Goal: Browse casually

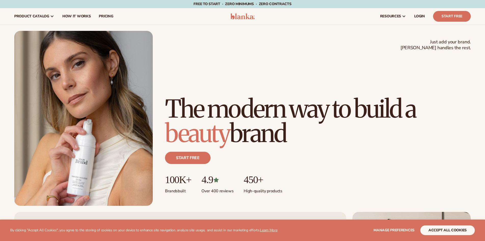
scroll to position [204, 0]
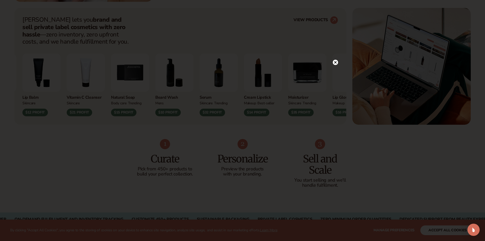
click at [336, 63] on icon at bounding box center [335, 62] width 3 height 3
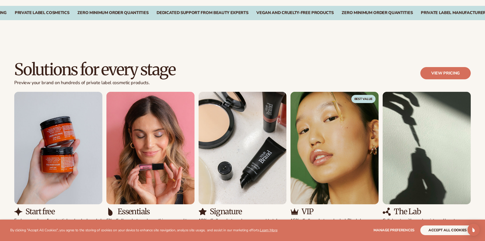
scroll to position [484, 0]
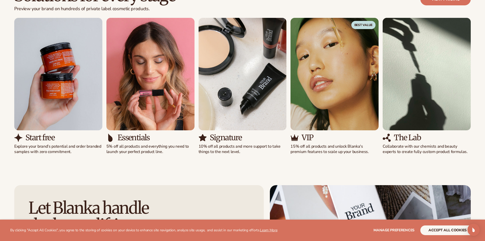
click at [360, 97] on img "4 / 5" at bounding box center [335, 74] width 88 height 112
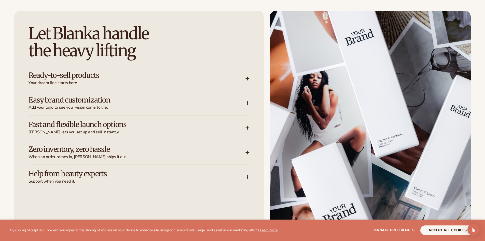
scroll to position [688, 0]
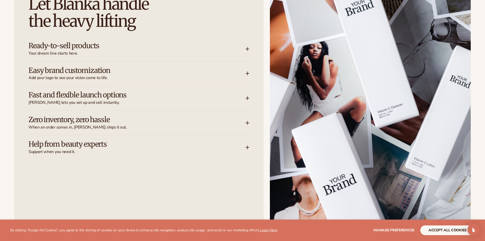
click at [247, 49] on icon at bounding box center [247, 49] width 3 height 0
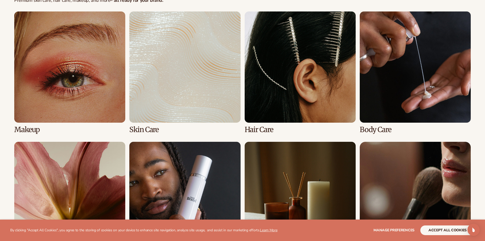
scroll to position [1172, 0]
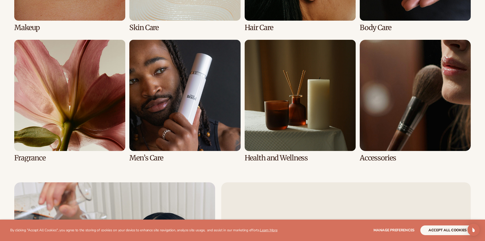
click at [183, 107] on link "6 / 8" at bounding box center [184, 101] width 111 height 122
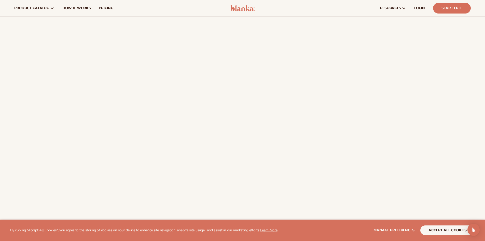
scroll to position [994, 0]
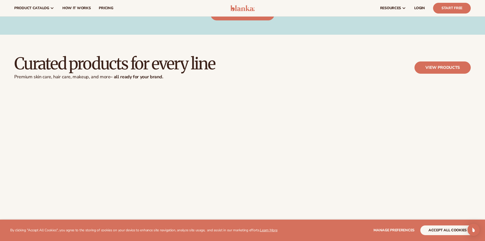
click at [237, 9] on img at bounding box center [243, 8] width 24 height 6
